Goal: Information Seeking & Learning: Check status

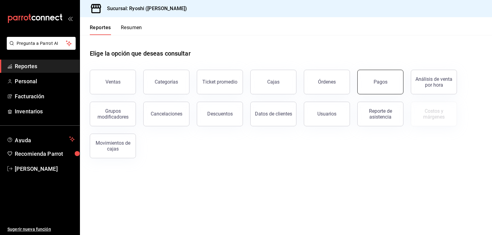
click at [381, 82] on div "Pagos" at bounding box center [381, 82] width 14 height 6
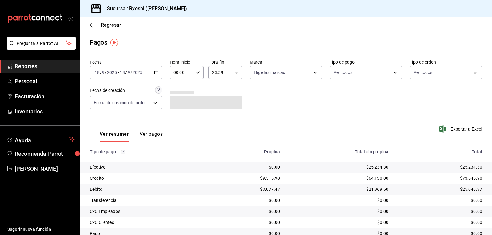
click at [196, 72] on \(Stroke\) "button" at bounding box center [198, 72] width 4 height 2
click at [175, 118] on span "04" at bounding box center [177, 116] width 7 height 5
type input "04:00"
click at [391, 73] on div at bounding box center [246, 117] width 492 height 235
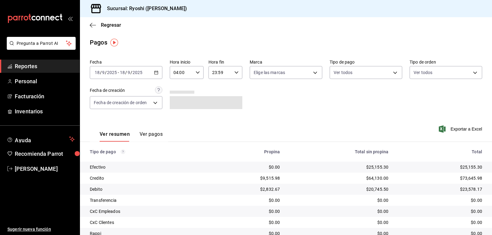
click at [390, 73] on body "Pregunta a Parrot AI Reportes Personal Facturación Inventarios Ayuda Recomienda…" at bounding box center [246, 117] width 492 height 235
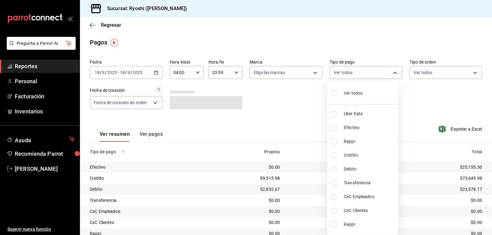
click at [333, 154] on input "checkbox" at bounding box center [334, 156] width 6 height 6
checkbox input "true"
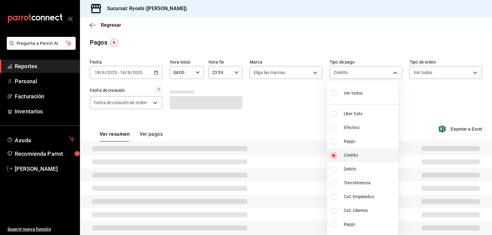
type input "9b0685d2-7f5d-4ede-a6b4-58a2ffcbf3cd"
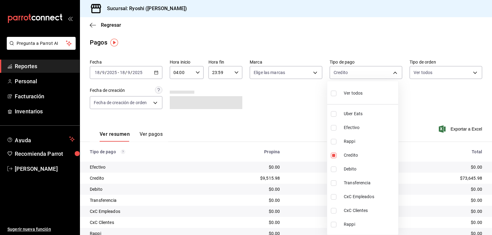
click at [332, 169] on input "checkbox" at bounding box center [334, 170] width 6 height 6
checkbox input "true"
type input "9b0685d2-7f5d-4ede-a6b4-58a2ffcbf3cd,4fc1f123-1106-4d46-a6dc-4994d0550367"
click at [318, 169] on div at bounding box center [246, 117] width 492 height 235
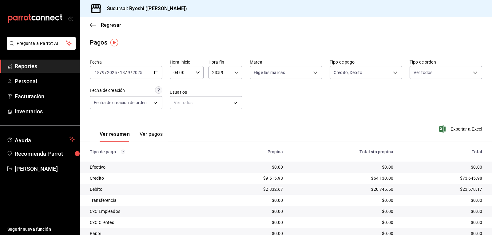
click at [236, 34] on main "Regresar Pagos Fecha [DATE] [DATE] - [DATE] [DATE] Hora inicio 04:00 Hora inici…" at bounding box center [286, 160] width 412 height 287
click at [232, 37] on main "Regresar Pagos Fecha [DATE] [DATE] - [DATE] [DATE] Hora inicio 04:00 Hora inici…" at bounding box center [286, 160] width 412 height 287
click at [232, 35] on main "Regresar Pagos Fecha [DATE] [DATE] - [DATE] [DATE] Hora inicio 04:00 Hora inici…" at bounding box center [286, 160] width 412 height 287
click at [231, 38] on div "Pagos" at bounding box center [286, 42] width 412 height 9
click at [390, 72] on body "Pregunta a Parrot AI Reportes Personal Facturación Inventarios Ayuda Recomienda…" at bounding box center [246, 117] width 492 height 235
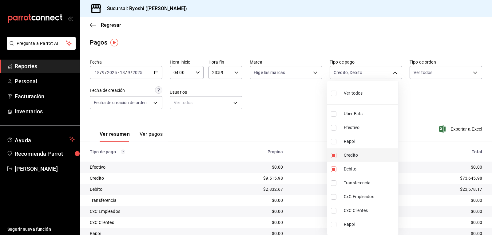
click at [333, 155] on input "checkbox" at bounding box center [334, 156] width 6 height 6
checkbox input "false"
type input "4fc1f123-1106-4d46-a6dc-4994d0550367"
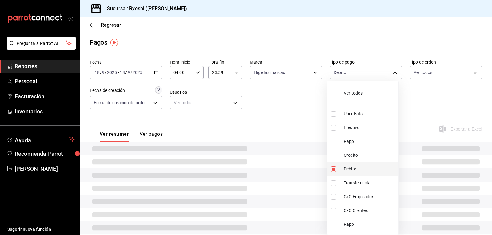
click at [332, 169] on input "checkbox" at bounding box center [334, 170] width 6 height 6
checkbox input "false"
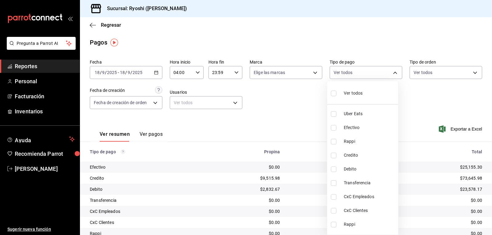
click at [331, 114] on input "checkbox" at bounding box center [334, 114] width 6 height 6
checkbox input "true"
type input "05751dd8-6818-4a8c-b9fb-c7f7071b72fb"
click at [335, 142] on input "checkbox" at bounding box center [334, 142] width 6 height 6
checkbox input "true"
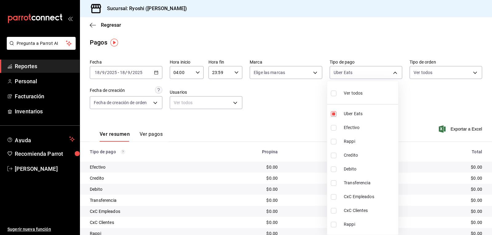
type input "05751dd8-6818-4a8c-b9fb-c7f7071b72fb,034004fd-0b90-4894-bf0d-7190a8897b0c"
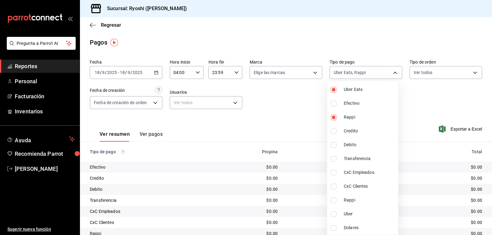
click at [335, 201] on input "checkbox" at bounding box center [334, 201] width 6 height 6
checkbox input "true"
type input "05751dd8-6818-4a8c-b9fb-c7f7071b72fb,034004fd-0b90-4894-bf0d-7190a8897b0c,03b2a…"
click at [333, 215] on input "checkbox" at bounding box center [334, 215] width 6 height 6
checkbox input "true"
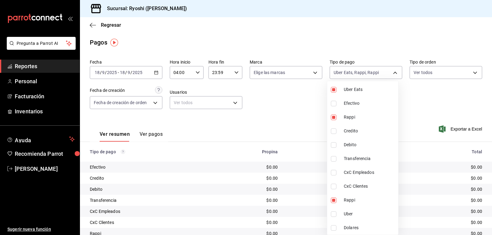
type input "05751dd8-6818-4a8c-b9fb-c7f7071b72fb,034004fd-0b90-4894-bf0d-7190a8897b0c,03b2a…"
click at [302, 187] on div at bounding box center [246, 117] width 492 height 235
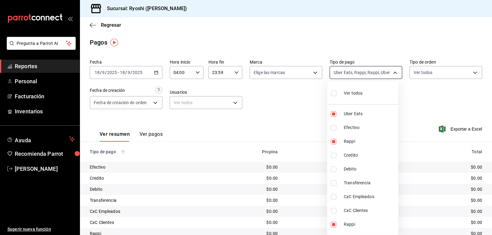
click at [392, 71] on body "Pregunta a Parrot AI Reportes Personal Facturación Inventarios Ayuda Recomienda…" at bounding box center [246, 117] width 492 height 235
click at [333, 94] on input "checkbox" at bounding box center [334, 94] width 6 height 6
checkbox input "true"
type input "05751dd8-6818-4a8c-b9fb-c7f7071b72fb,789b4605-08e0-4dfe-9865-94468e2c17aa,03400…"
checkbox input "true"
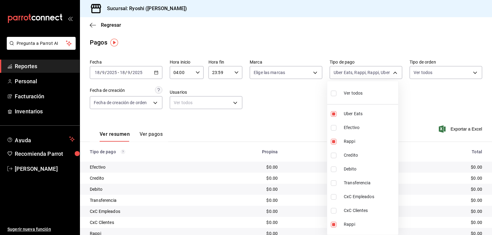
checkbox input "true"
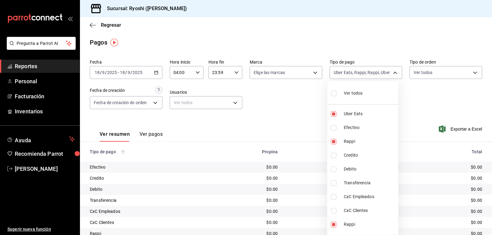
checkbox input "true"
click at [308, 125] on div at bounding box center [246, 117] width 492 height 235
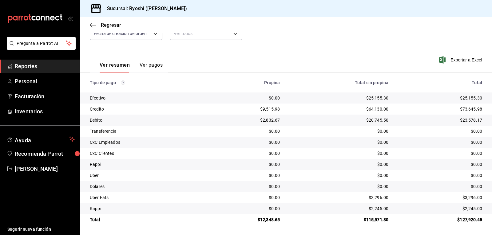
scroll to position [69, 0]
drag, startPoint x: 363, startPoint y: 220, endPoint x: 386, endPoint y: 220, distance: 23.7
click at [386, 220] on td "$115,571.80" at bounding box center [339, 219] width 109 height 11
copy div "115,571.80"
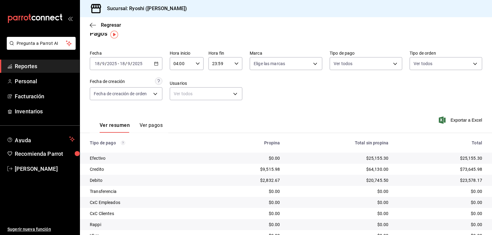
scroll to position [8, 0]
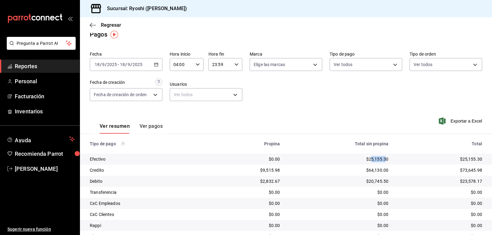
drag, startPoint x: 366, startPoint y: 158, endPoint x: 372, endPoint y: 160, distance: 6.3
click at [381, 160] on div "$25,155.30" at bounding box center [339, 159] width 99 height 6
drag, startPoint x: 363, startPoint y: 157, endPoint x: 375, endPoint y: 159, distance: 11.8
click at [375, 159] on div "$25,155.30" at bounding box center [339, 159] width 99 height 6
click at [362, 160] on div "$25,155.30" at bounding box center [339, 159] width 99 height 6
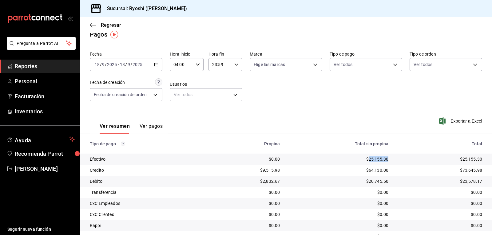
drag, startPoint x: 365, startPoint y: 158, endPoint x: 384, endPoint y: 159, distance: 18.5
click at [384, 159] on div "$25,155.30" at bounding box center [339, 159] width 99 height 6
copy div "25,155.30"
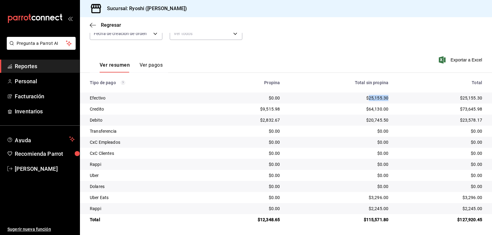
copy div "25,155.30"
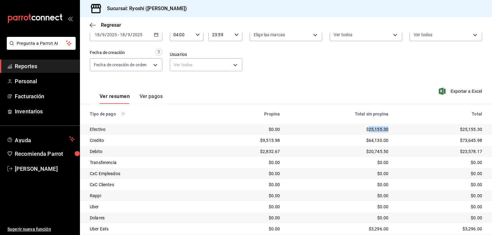
scroll to position [0, 0]
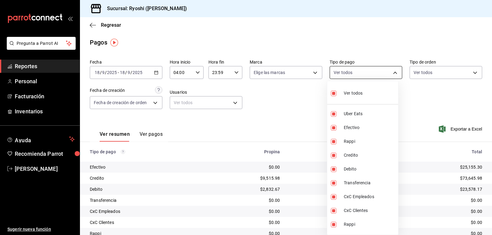
click at [392, 74] on body "Pregunta a Parrot AI Reportes Personal Facturación Inventarios Ayuda Recomienda…" at bounding box center [246, 117] width 492 height 235
click at [92, 26] on div at bounding box center [246, 117] width 492 height 235
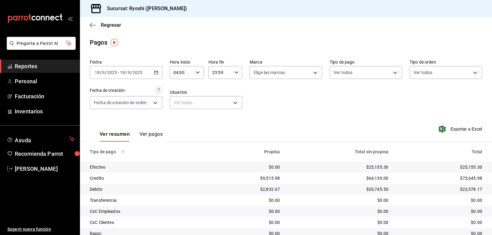
click at [91, 26] on icon "button" at bounding box center [93, 25] width 6 height 6
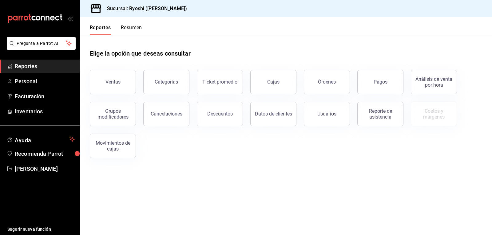
click at [91, 26] on button "Reportes" at bounding box center [100, 30] width 21 height 10
click at [390, 74] on button "Pagos" at bounding box center [380, 82] width 46 height 25
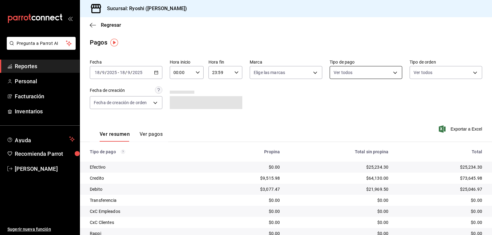
click at [391, 72] on body "Pregunta a Parrot AI Reportes Personal Facturación Inventarios Ayuda Recomienda…" at bounding box center [246, 117] width 492 height 235
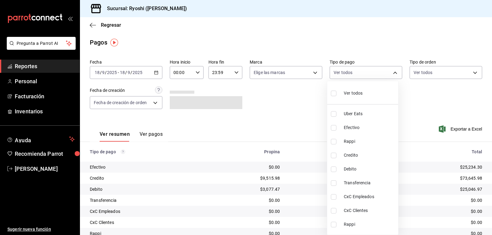
click at [335, 154] on input "checkbox" at bounding box center [334, 156] width 6 height 6
checkbox input "true"
type input "9b0685d2-7f5d-4ede-a6b4-58a2ffcbf3cd"
click at [335, 168] on input "checkbox" at bounding box center [334, 170] width 6 height 6
checkbox input "true"
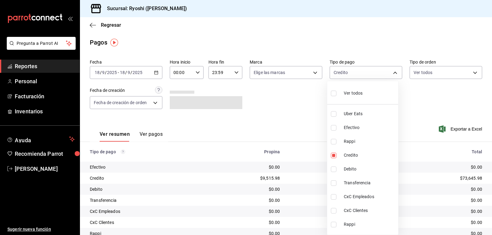
type input "9b0685d2-7f5d-4ede-a6b4-58a2ffcbf3cd,4fc1f123-1106-4d46-a6dc-4994d0550367"
click at [198, 73] on div at bounding box center [246, 117] width 492 height 235
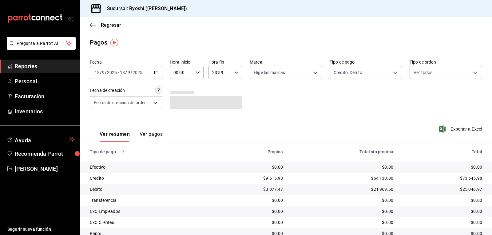
click at [196, 71] on icon "button" at bounding box center [198, 72] width 4 height 4
click at [179, 117] on span "02" at bounding box center [177, 117] width 7 height 5
type input "02:00"
click at [316, 119] on div at bounding box center [246, 117] width 492 height 235
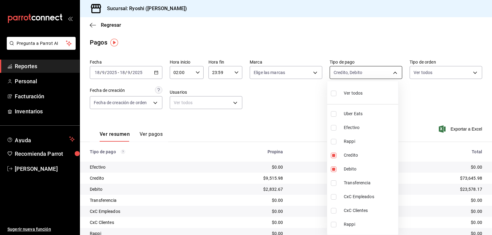
click at [390, 71] on body "Pregunta a Parrot AI Reportes Personal Facturación Inventarios Ayuda Recomienda…" at bounding box center [246, 117] width 492 height 235
click at [330, 94] on li "Ver todos" at bounding box center [362, 93] width 71 height 18
type input "05751dd8-6818-4a8c-b9fb-c7f7071b72fb,789b4605-08e0-4dfe-9865-94468e2c17aa,03400…"
checkbox input "true"
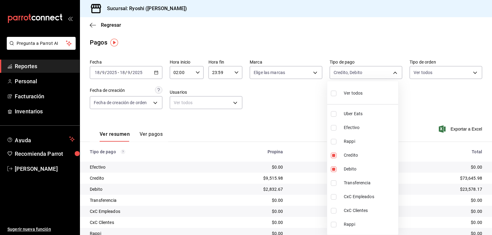
checkbox input "true"
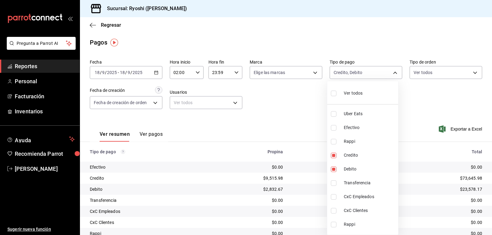
checkbox input "true"
click at [283, 113] on div at bounding box center [246, 117] width 492 height 235
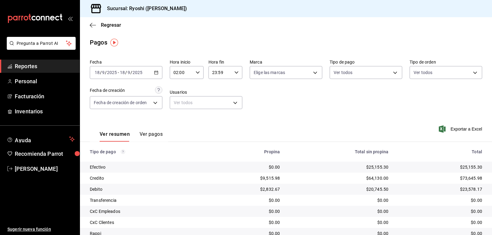
click at [196, 71] on icon "button" at bounding box center [198, 72] width 4 height 4
click at [180, 103] on span "03" at bounding box center [177, 103] width 7 height 5
type input "03:00"
click at [281, 98] on div at bounding box center [246, 117] width 492 height 235
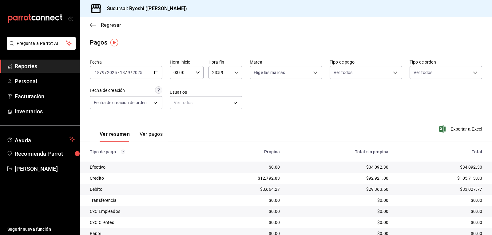
click at [92, 25] on icon "button" at bounding box center [93, 25] width 6 height 6
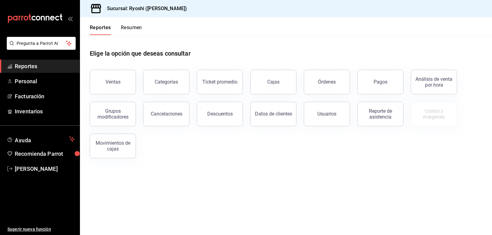
click at [131, 27] on button "Resumen" at bounding box center [131, 30] width 21 height 10
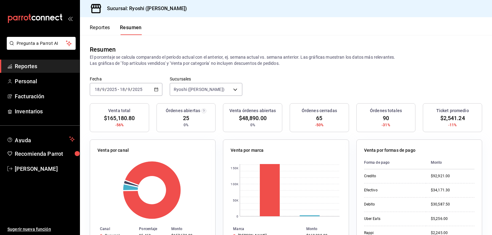
click at [101, 26] on button "Reportes" at bounding box center [100, 30] width 20 height 10
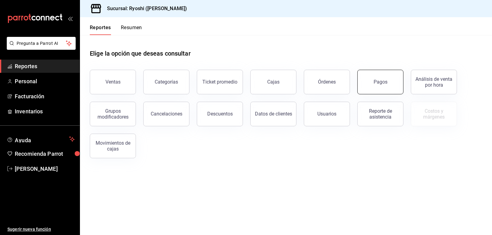
click at [393, 80] on button "Pagos" at bounding box center [380, 82] width 46 height 25
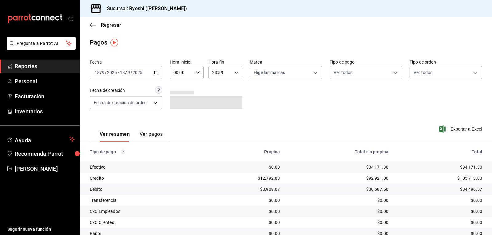
click at [196, 73] on \(Stroke\) "button" at bounding box center [198, 72] width 4 height 2
click at [177, 117] on span "02" at bounding box center [177, 117] width 7 height 5
type input "02:00"
click at [302, 101] on div at bounding box center [246, 117] width 492 height 235
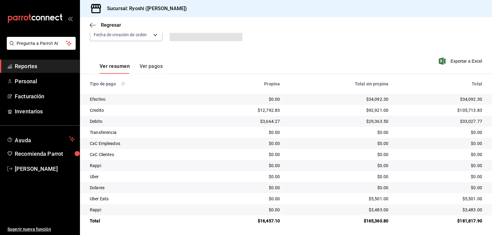
scroll to position [69, 0]
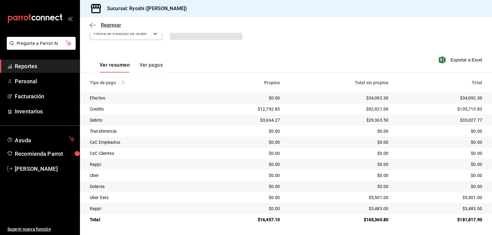
click at [90, 22] on icon "button" at bounding box center [93, 25] width 6 height 6
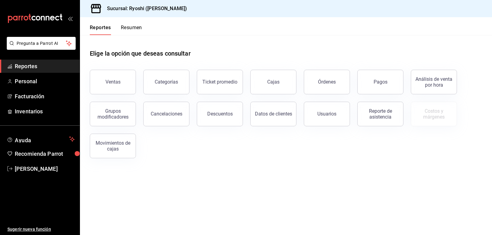
click at [128, 27] on button "Resumen" at bounding box center [131, 30] width 21 height 10
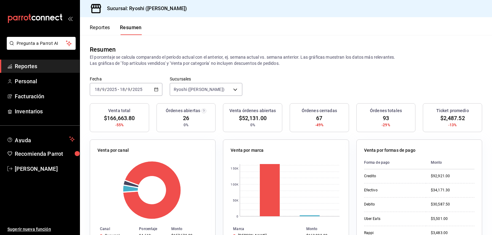
click at [95, 26] on button "Reportes" at bounding box center [100, 30] width 20 height 10
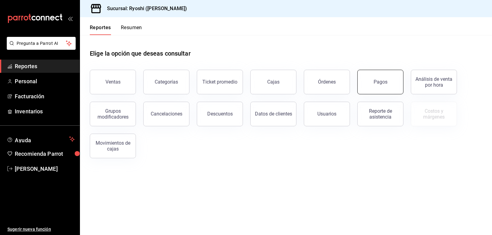
click at [389, 83] on button "Pagos" at bounding box center [380, 82] width 46 height 25
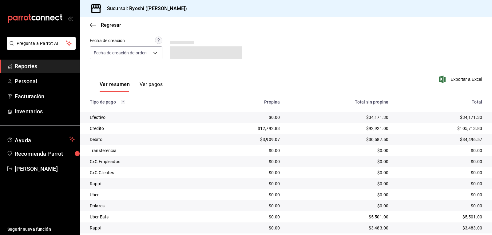
scroll to position [39, 0]
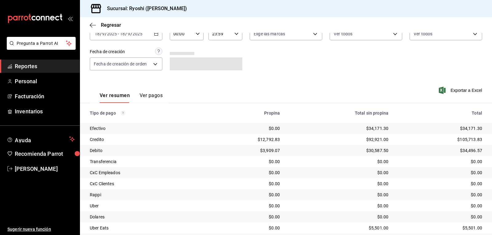
click at [197, 34] on icon "button" at bounding box center [198, 34] width 4 height 4
click at [178, 79] on span "02" at bounding box center [177, 79] width 7 height 5
type input "02:00"
click at [274, 62] on div at bounding box center [246, 117] width 492 height 235
